Goal: Task Accomplishment & Management: Complete application form

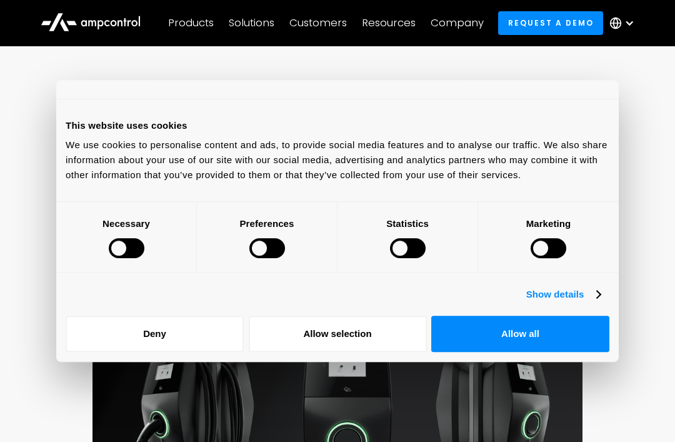
click at [525, 345] on button "Allow all" at bounding box center [520, 334] width 178 height 36
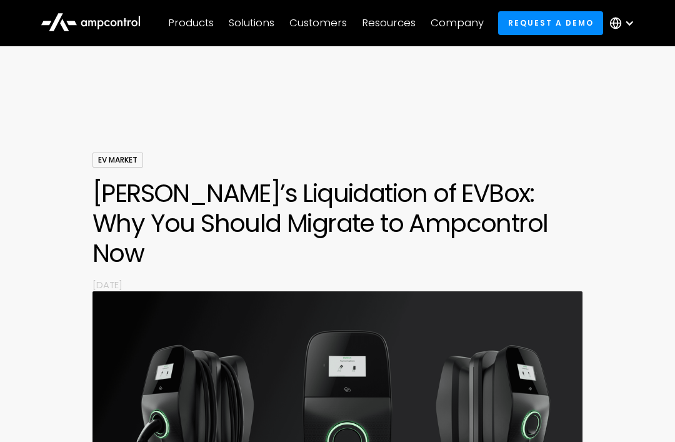
click at [469, 23] on div "Company" at bounding box center [456, 23] width 53 height 14
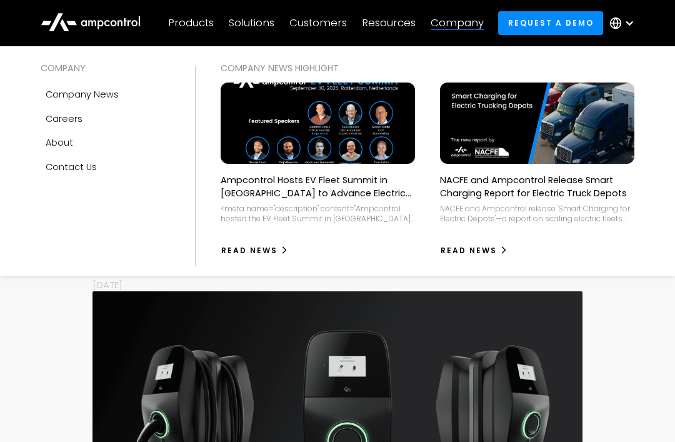
click at [196, 25] on div "Products" at bounding box center [191, 23] width 46 height 14
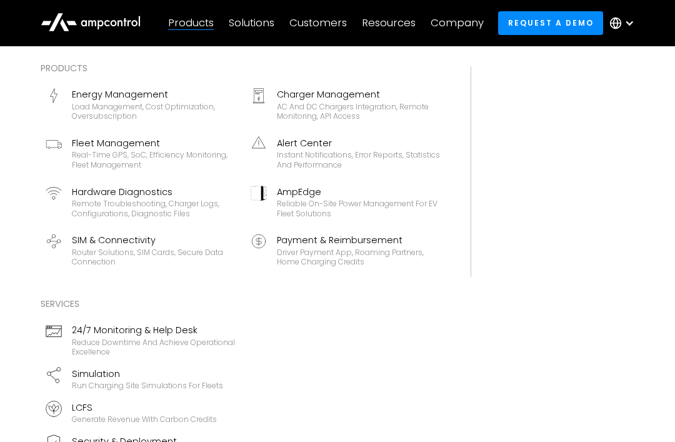
scroll to position [471, 0]
click at [254, 25] on div "Solutions" at bounding box center [252, 23] width 46 height 14
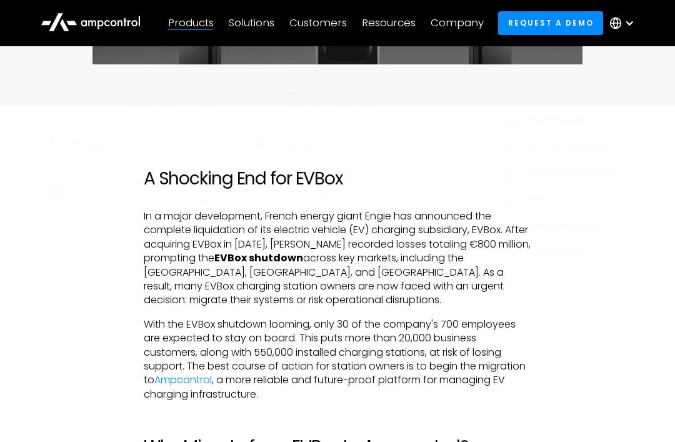
scroll to position [472, 0]
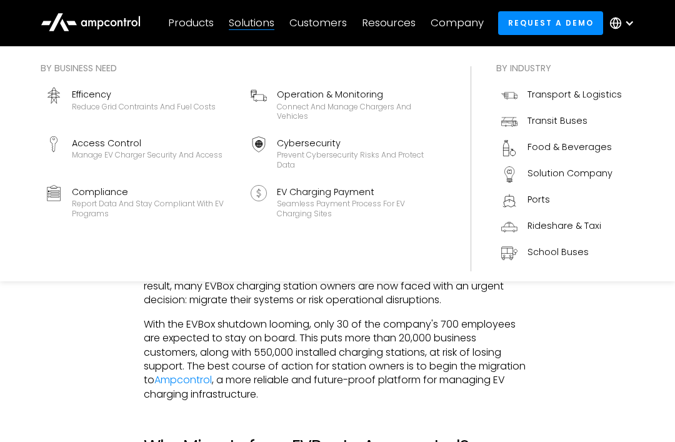
click at [329, 25] on div "Customers" at bounding box center [317, 23] width 57 height 14
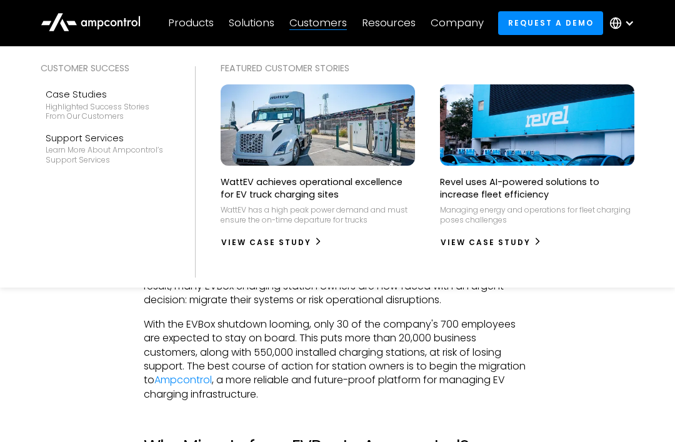
click at [404, 28] on div "Resources" at bounding box center [389, 23] width 54 height 14
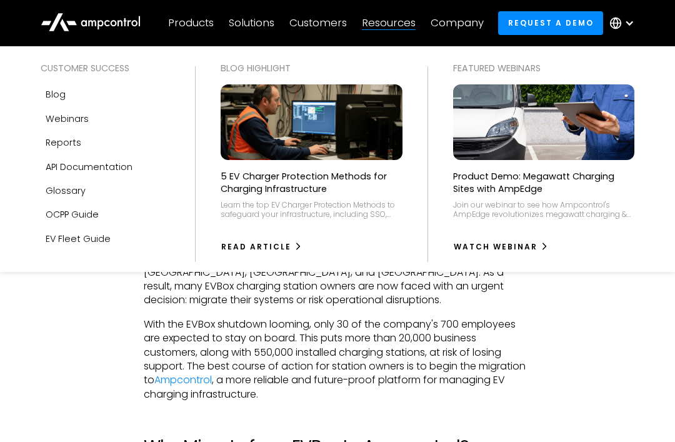
click at [474, 23] on div "Company" at bounding box center [456, 23] width 53 height 14
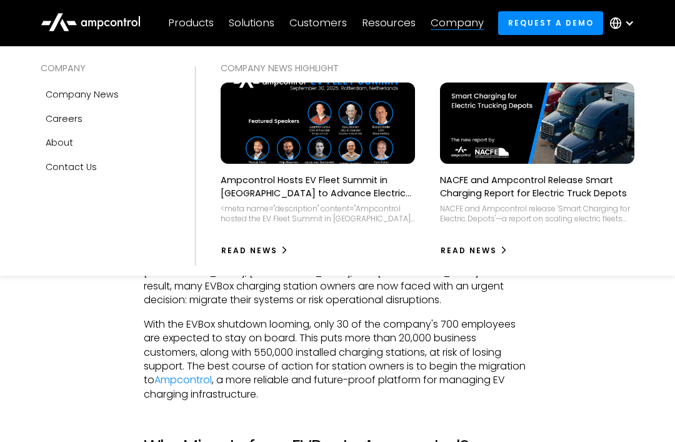
click at [571, 24] on link "Request a demo" at bounding box center [550, 22] width 105 height 23
